Goal: Find specific page/section: Find specific page/section

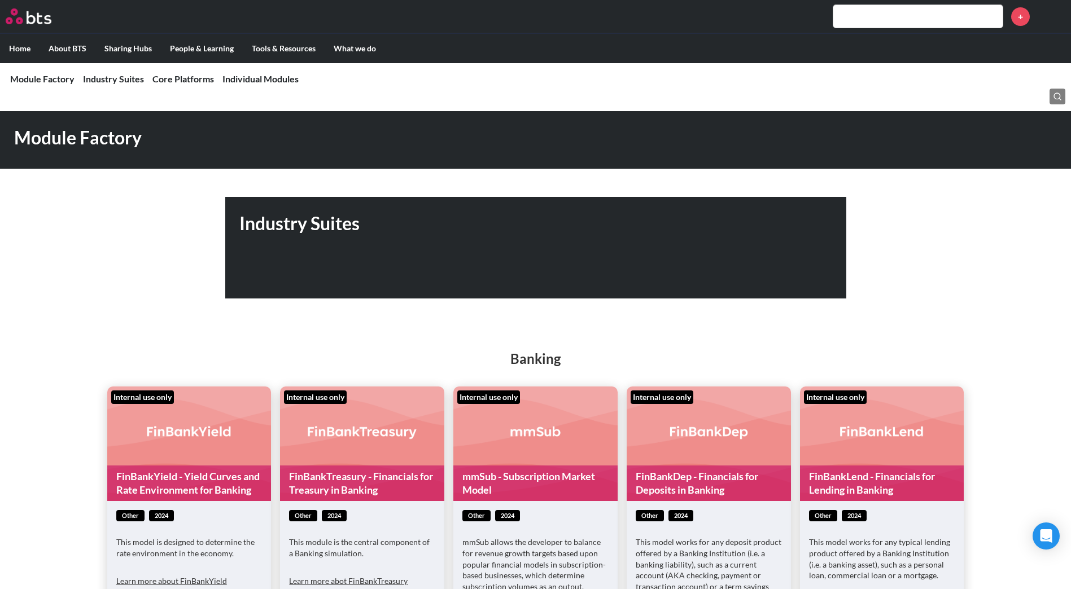
scroll to position [129, 0]
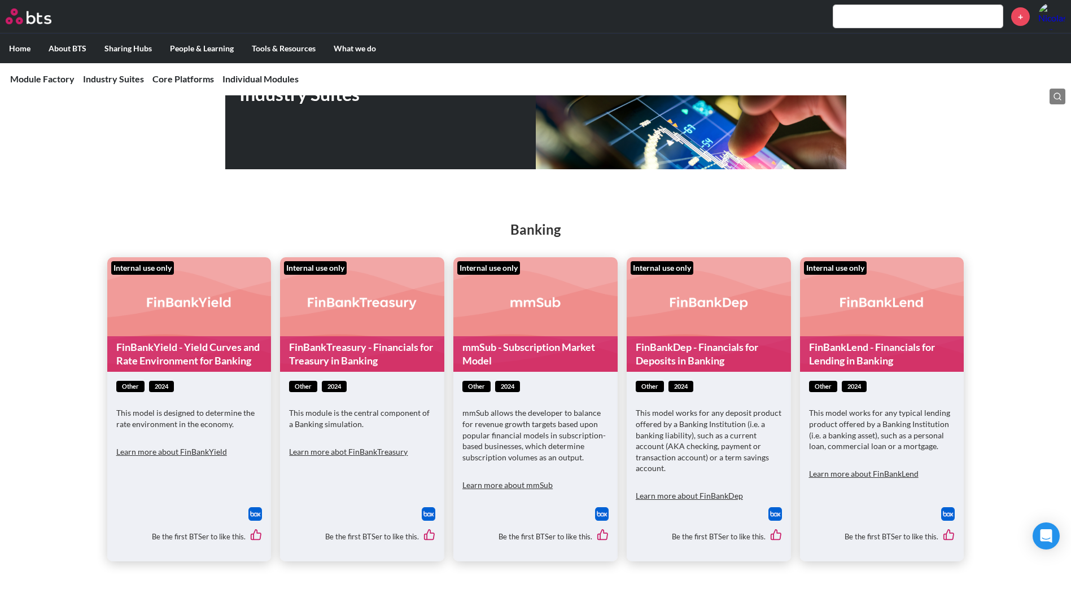
click at [203, 148] on div "Industry Suites" at bounding box center [535, 119] width 1071 height 102
click at [881, 16] on input "text" at bounding box center [917, 16] width 169 height 23
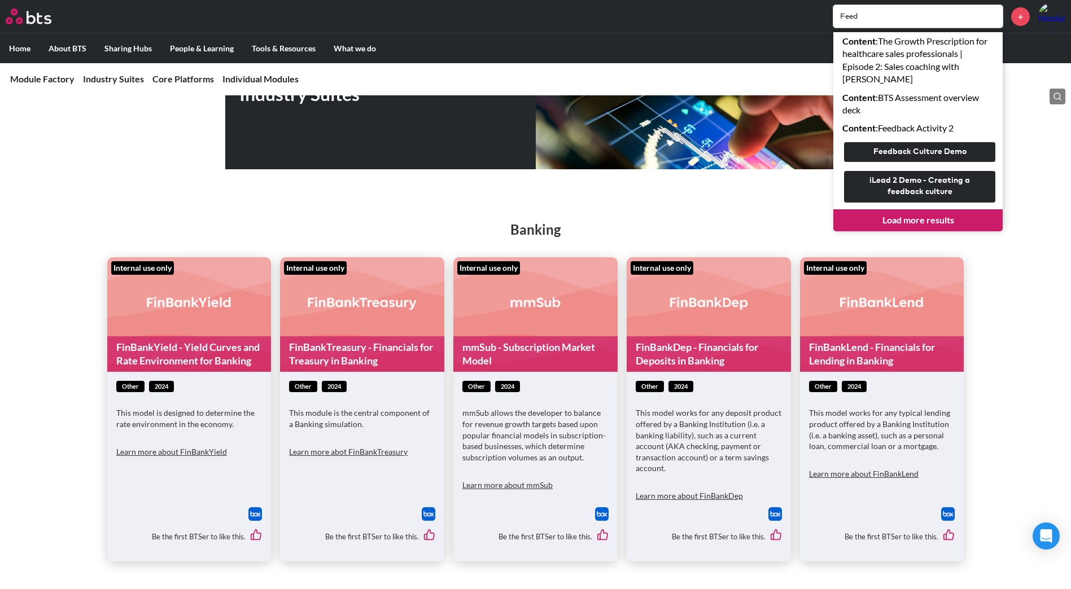
click at [785, 231] on h2 "Banking" at bounding box center [535, 229] width 1071 height 19
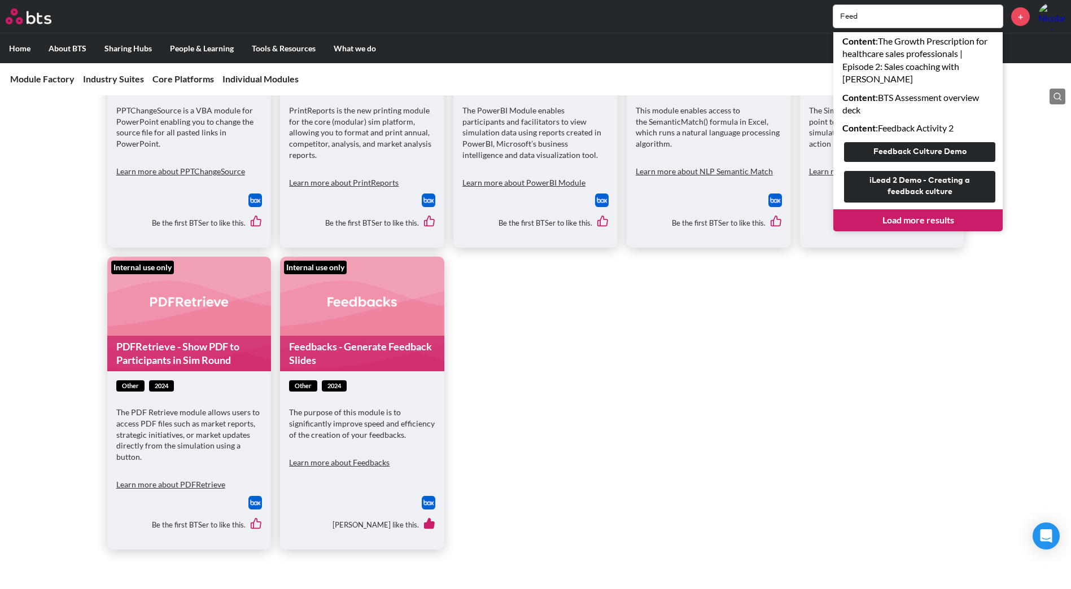
scroll to position [6684, 0]
click at [353, 256] on figure "Internal use only Feedbacks - Generate Feedback Slides" at bounding box center [362, 313] width 164 height 115
click at [427, 509] on div "[PERSON_NAME] like this." at bounding box center [362, 525] width 146 height 32
click at [432, 496] on img at bounding box center [429, 503] width 14 height 14
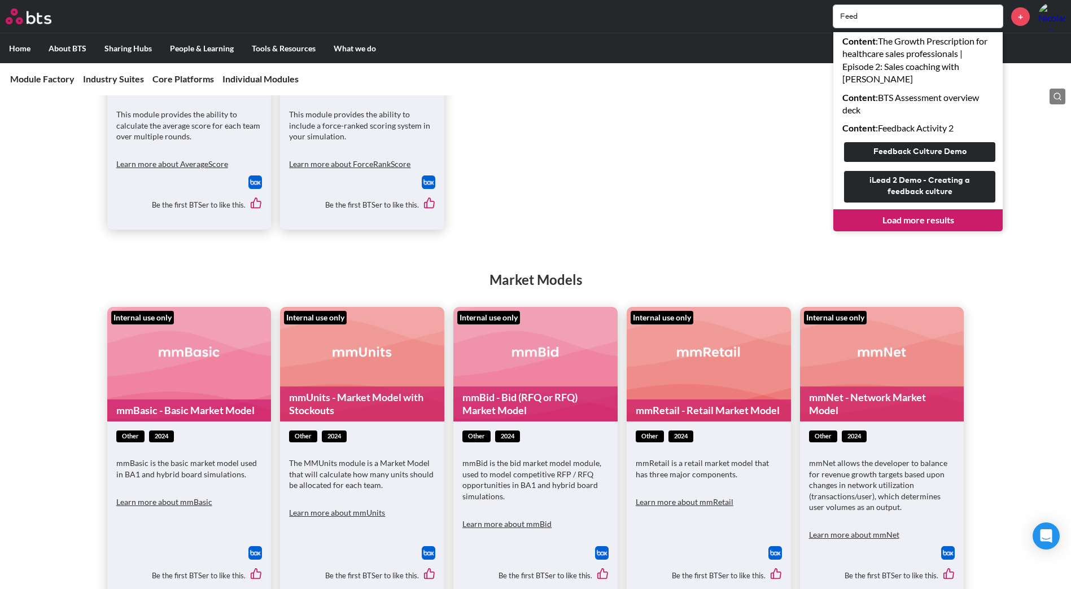
scroll to position [7355, 0]
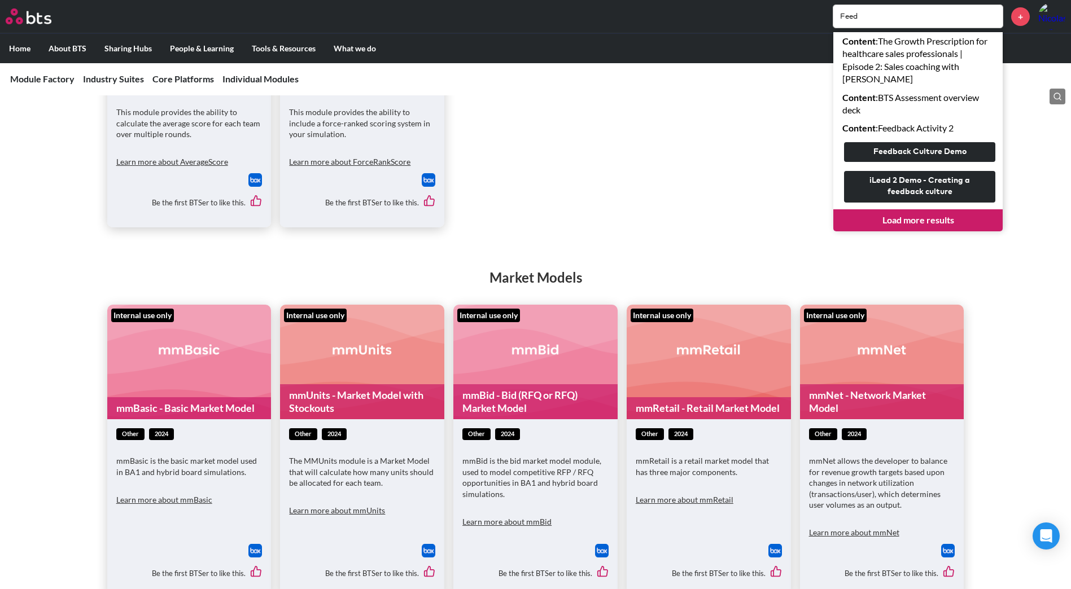
click at [898, 23] on input "Feed" at bounding box center [917, 16] width 169 height 23
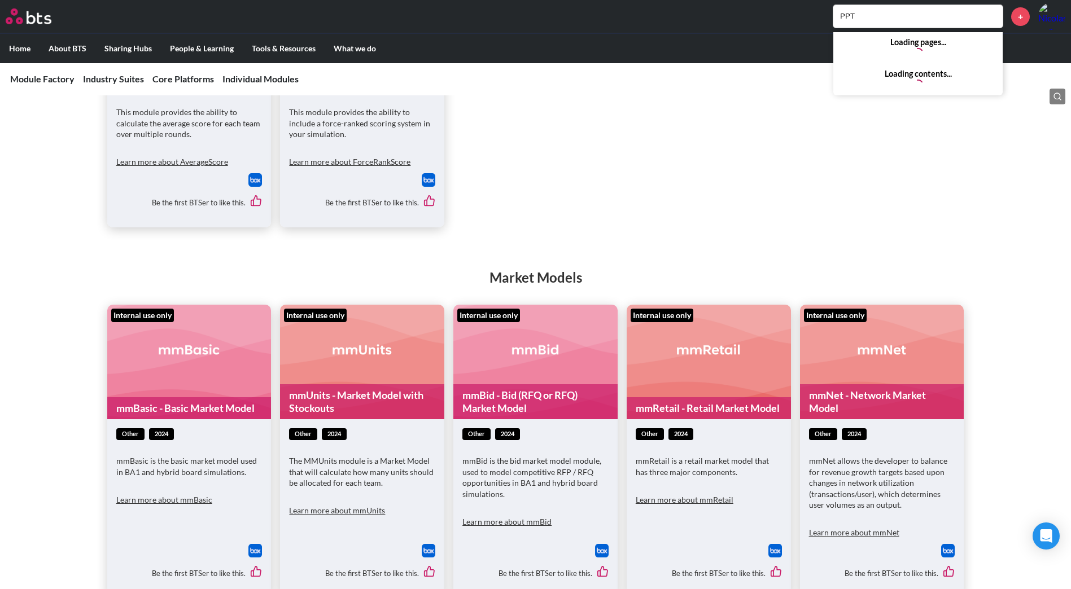
click at [806, 165] on ul "Internal use only AverageScore - Calculate Average Score Across Rounds other 20…" at bounding box center [535, 92] width 857 height 271
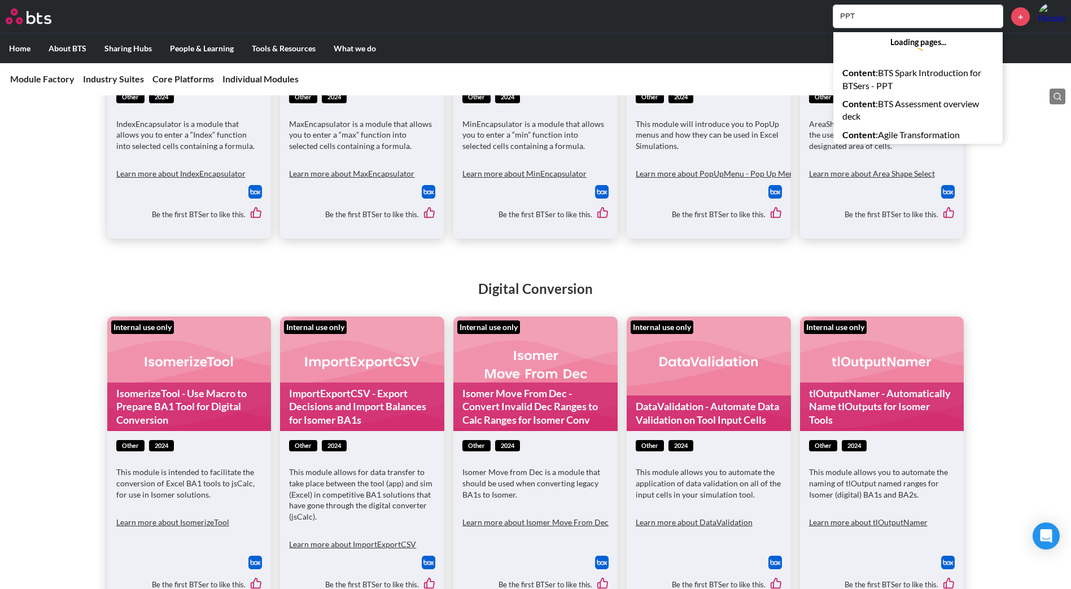
scroll to position [5219, 0]
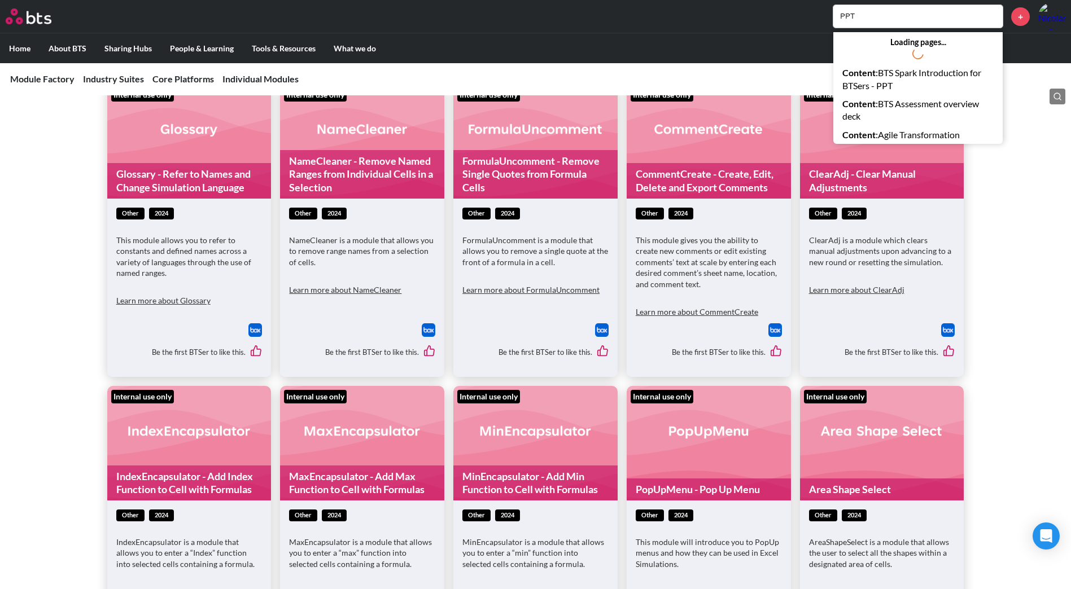
click at [933, 24] on input "PPT" at bounding box center [917, 16] width 169 height 23
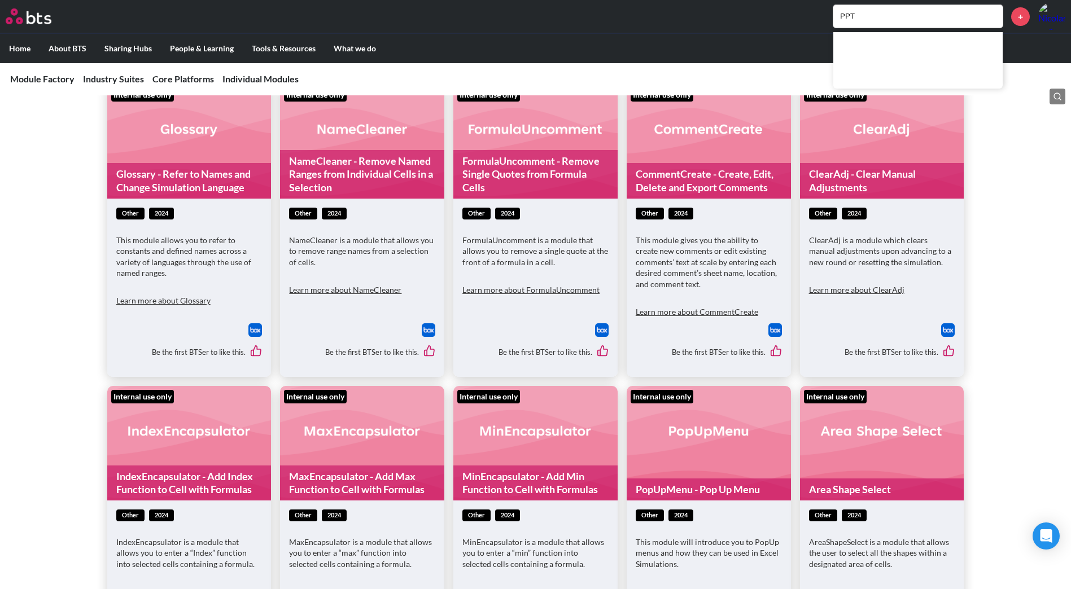
type input "\"
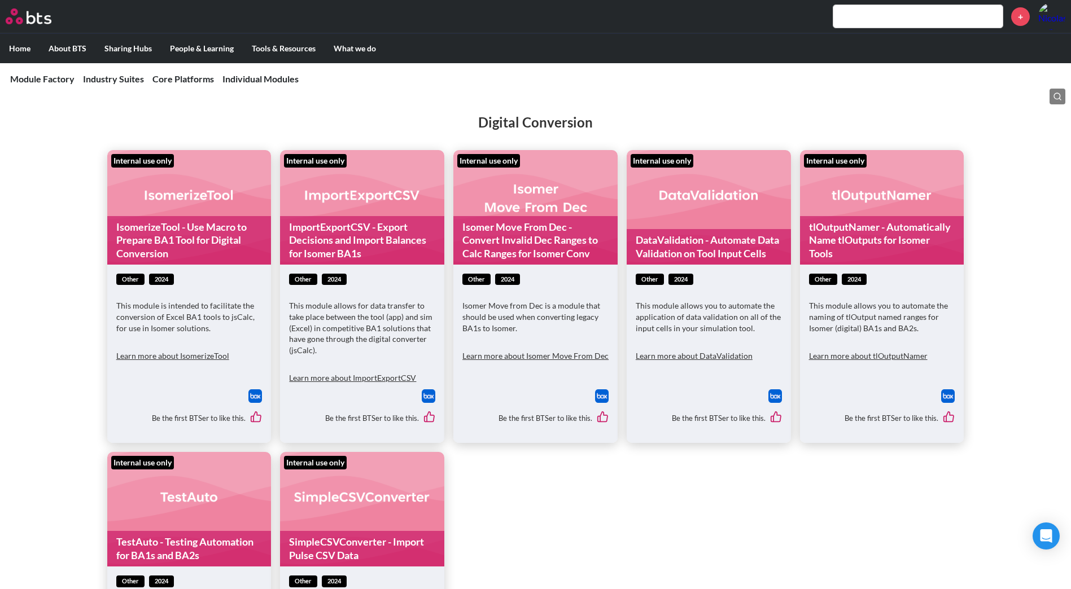
scroll to position [6398, 0]
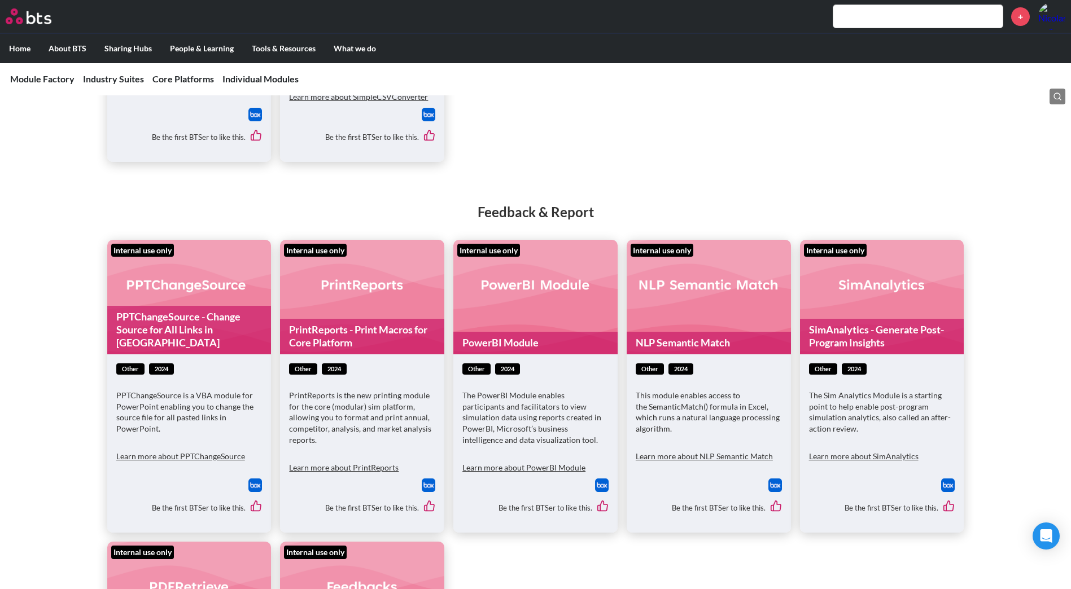
click at [250, 479] on img at bounding box center [255, 486] width 14 height 14
